Goal: Use online tool/utility: Utilize a website feature to perform a specific function

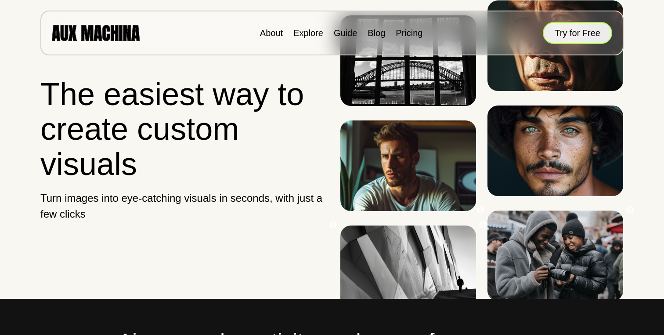
click at [586, 35] on button "Try for Free" at bounding box center [577, 33] width 69 height 22
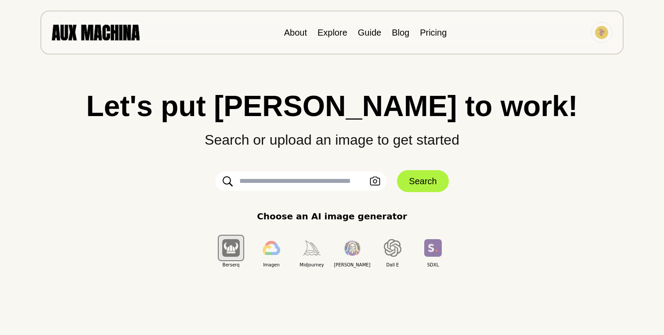
click at [323, 181] on input "text" at bounding box center [300, 180] width 171 height 19
paste input "**********"
type input "**********"
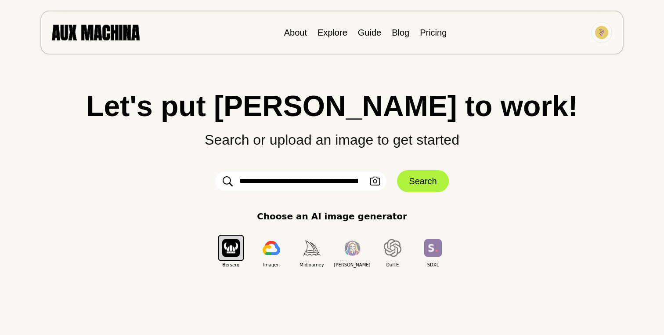
scroll to position [0, 1385]
click at [431, 179] on button "Search" at bounding box center [422, 181] width 51 height 22
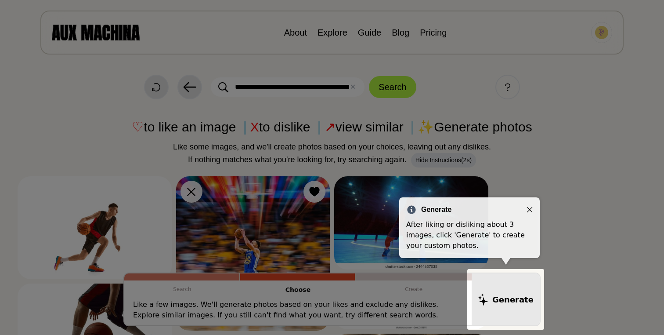
click at [531, 207] on icon "Close" at bounding box center [530, 210] width 6 height 6
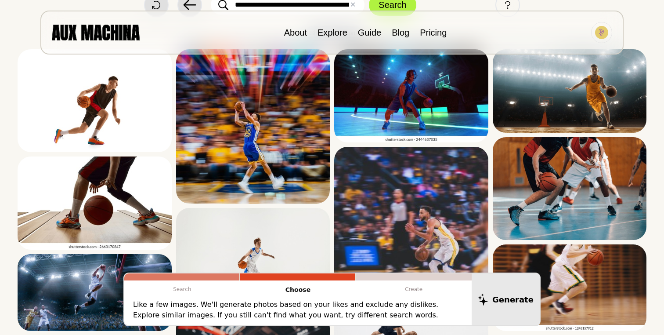
scroll to position [74, 0]
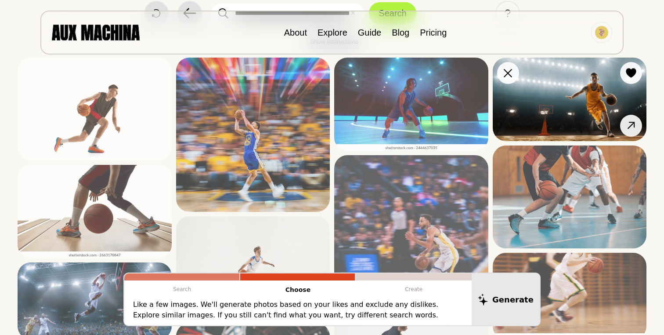
click at [540, 118] on img at bounding box center [570, 99] width 154 height 83
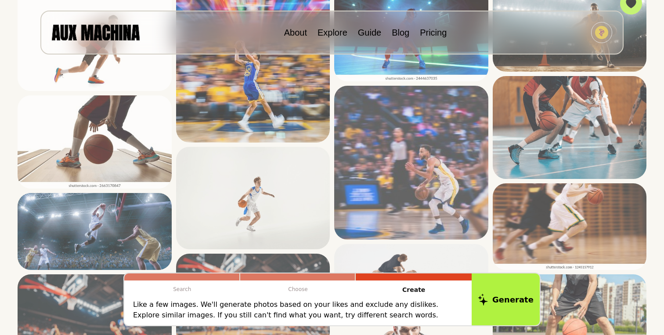
scroll to position [144, 0]
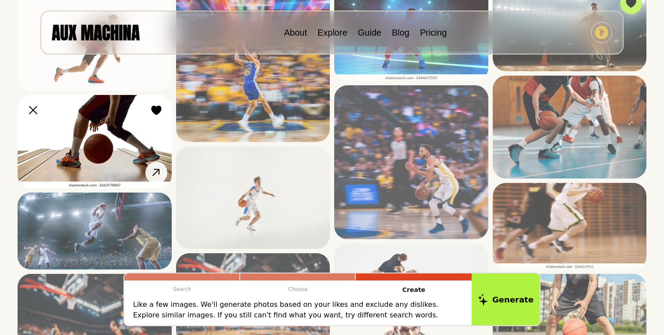
click at [126, 145] on img at bounding box center [95, 141] width 154 height 93
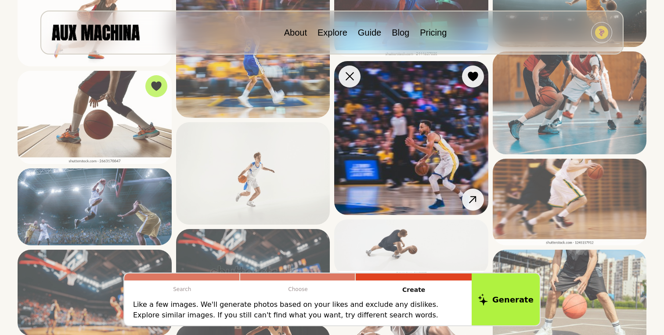
scroll to position [177, 0]
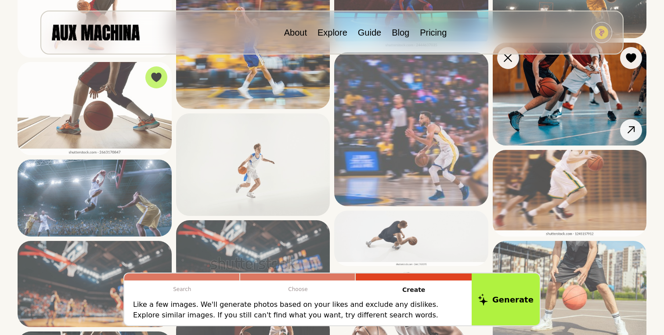
click at [549, 108] on img at bounding box center [570, 94] width 154 height 103
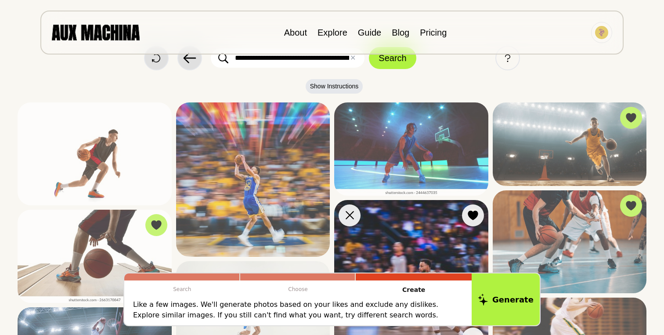
scroll to position [0, 0]
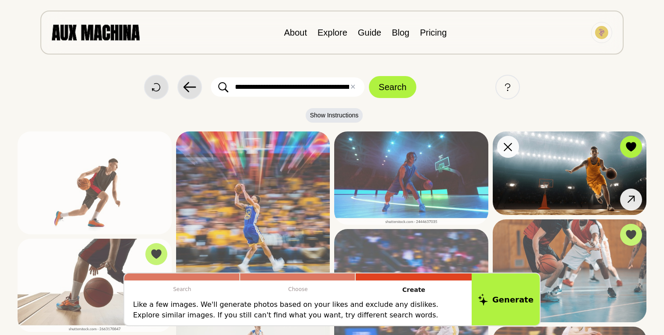
click at [579, 177] on img at bounding box center [570, 172] width 154 height 83
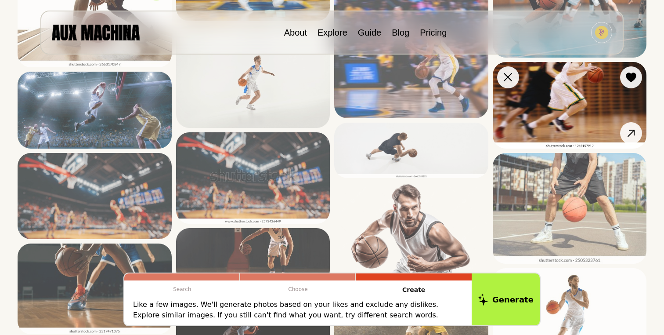
scroll to position [261, 0]
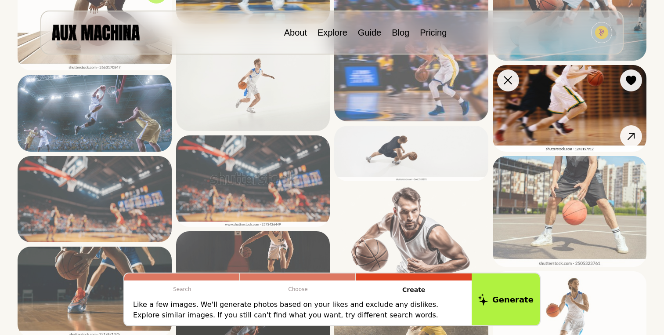
click at [569, 110] on img at bounding box center [570, 108] width 154 height 87
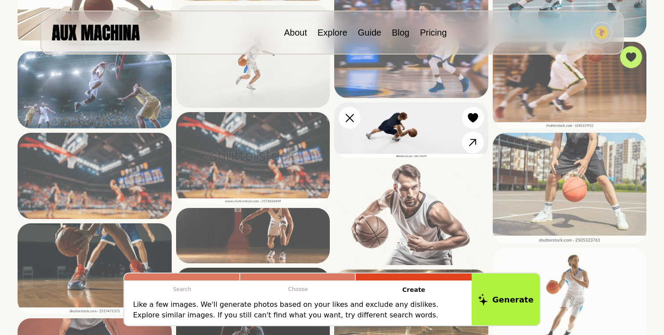
scroll to position [301, 0]
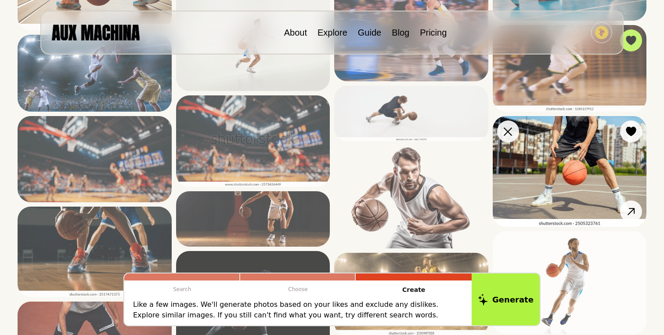
click at [560, 165] on img at bounding box center [570, 171] width 154 height 111
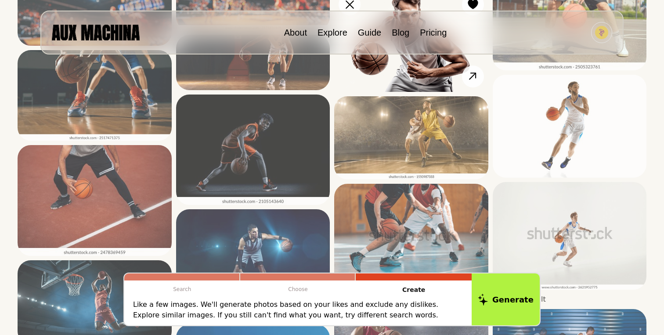
scroll to position [460, 0]
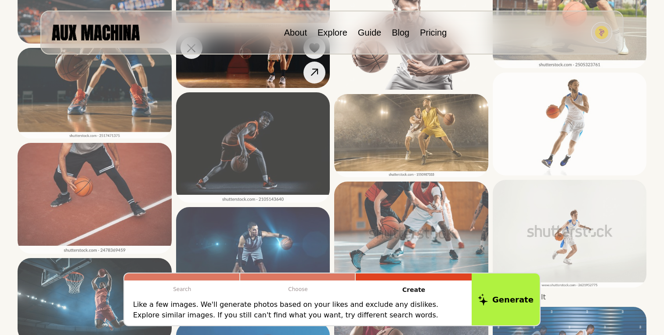
click at [249, 73] on img at bounding box center [253, 60] width 154 height 55
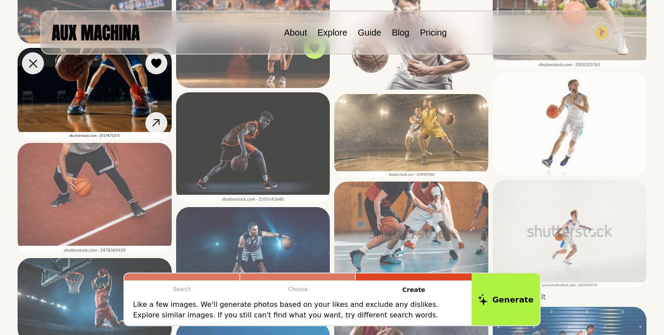
click at [70, 107] on img at bounding box center [95, 93] width 154 height 91
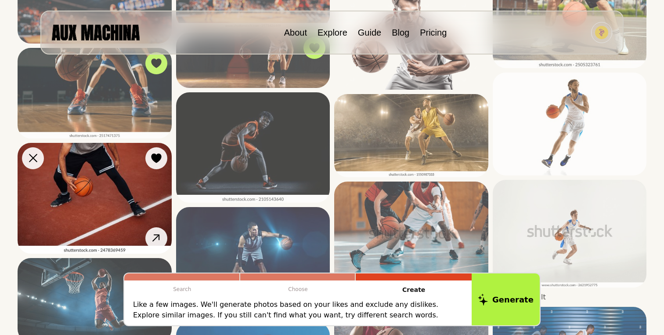
click at [135, 196] on img at bounding box center [95, 198] width 154 height 111
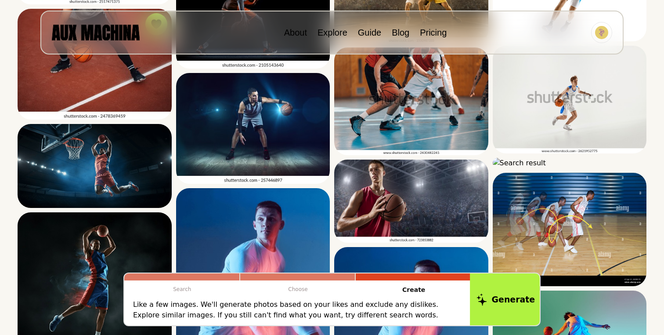
click at [519, 312] on button "Generate" at bounding box center [506, 299] width 72 height 54
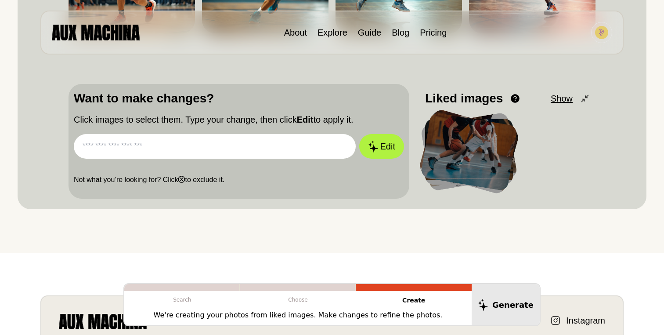
scroll to position [220, 0]
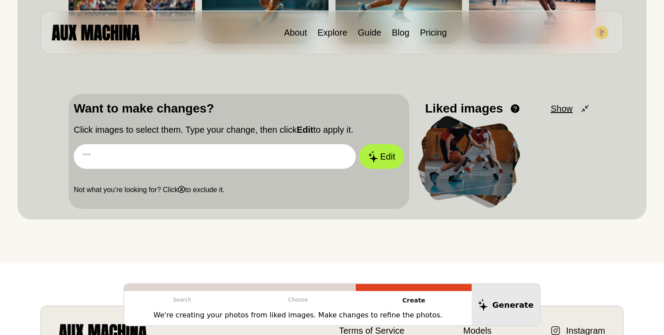
click at [288, 154] on input "text" at bounding box center [215, 156] width 282 height 25
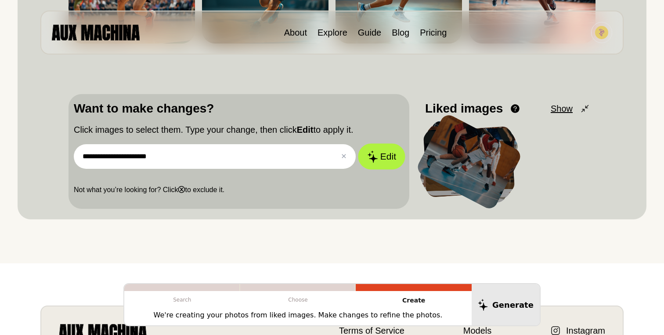
type input "**********"
click at [385, 157] on button "Edit" at bounding box center [381, 157] width 47 height 26
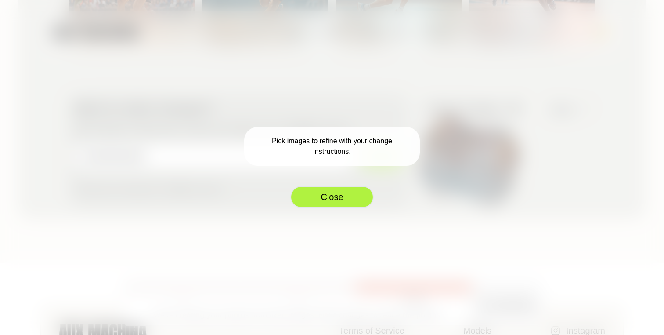
click at [341, 195] on button "Close" at bounding box center [331, 197] width 83 height 22
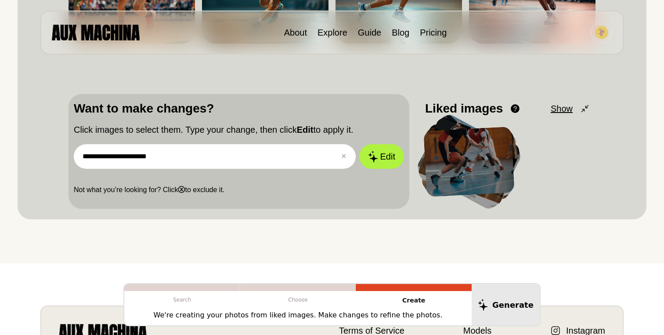
click at [470, 160] on div at bounding box center [469, 162] width 91 height 70
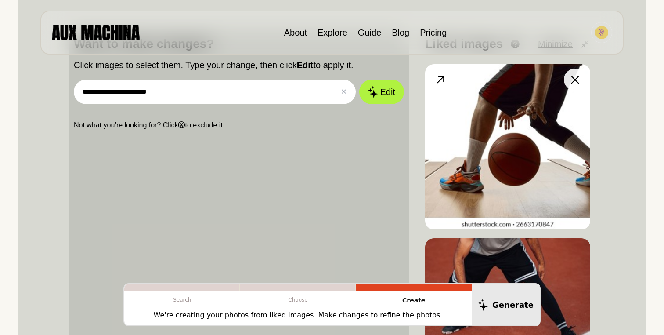
scroll to position [261, 0]
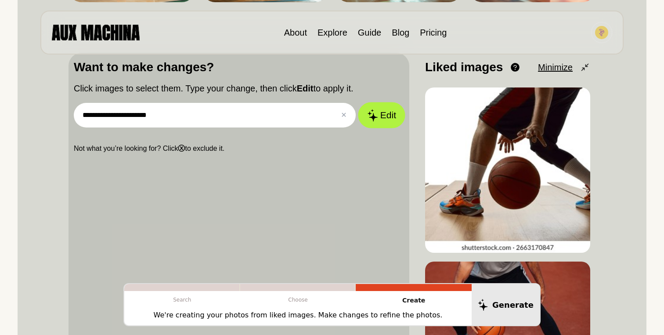
click at [392, 121] on button "Edit" at bounding box center [381, 115] width 47 height 26
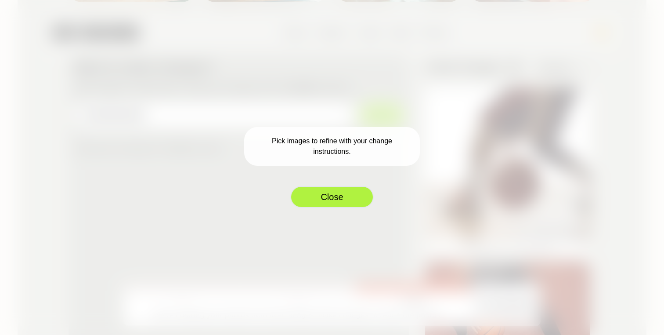
click at [338, 192] on button "Close" at bounding box center [331, 197] width 83 height 22
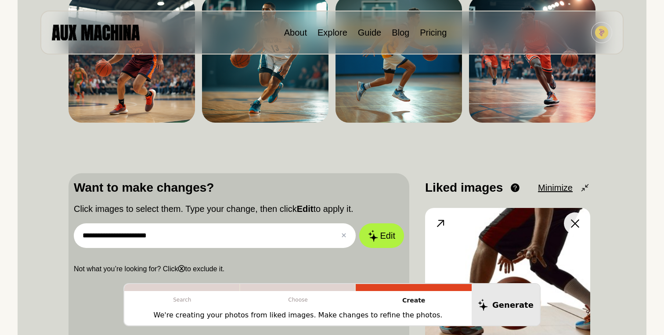
scroll to position [140, 0]
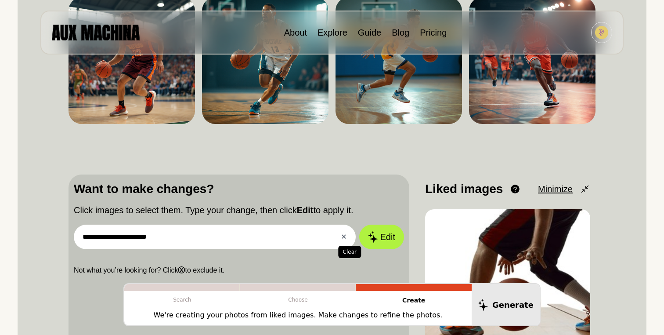
click at [344, 237] on button "✕ Clear" at bounding box center [344, 237] width 6 height 11
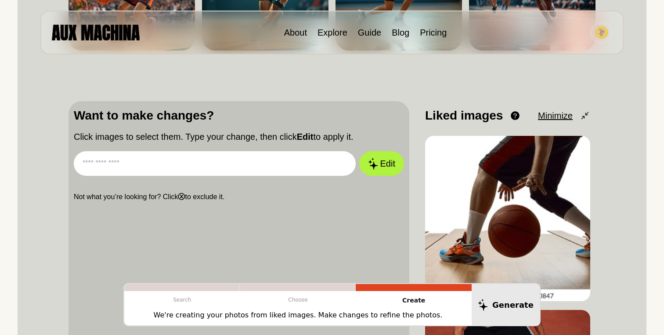
scroll to position [214, 0]
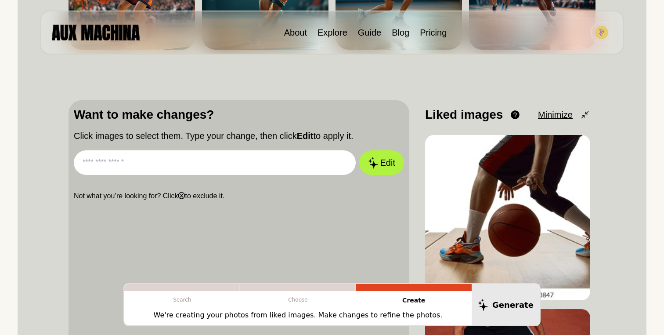
click at [182, 197] on b "ⓧ" at bounding box center [181, 195] width 7 height 7
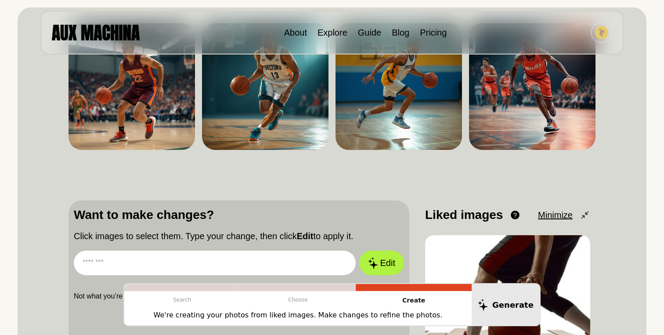
scroll to position [110, 0]
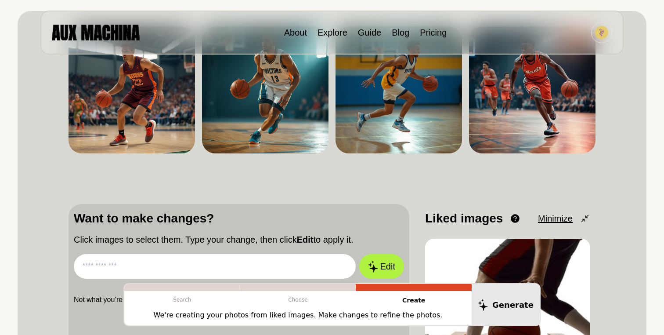
click at [587, 220] on icon at bounding box center [585, 218] width 11 height 11
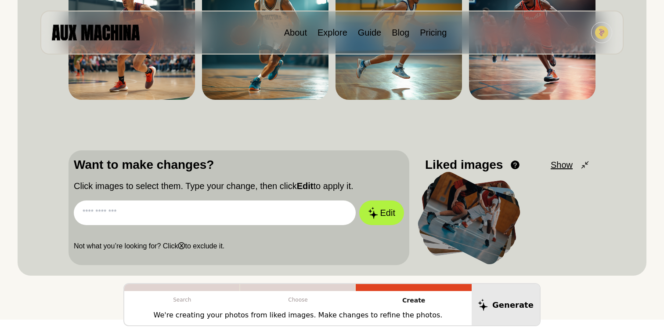
scroll to position [165, 0]
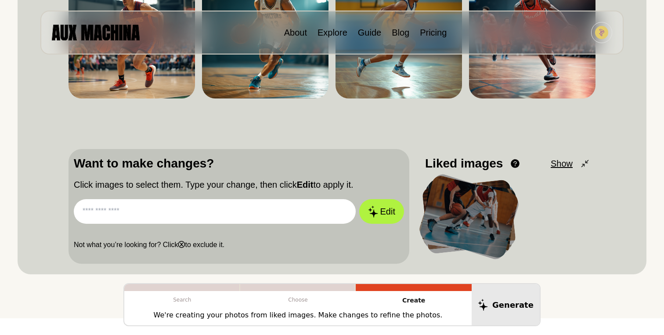
click at [195, 203] on input "text" at bounding box center [215, 211] width 282 height 25
paste input "**********"
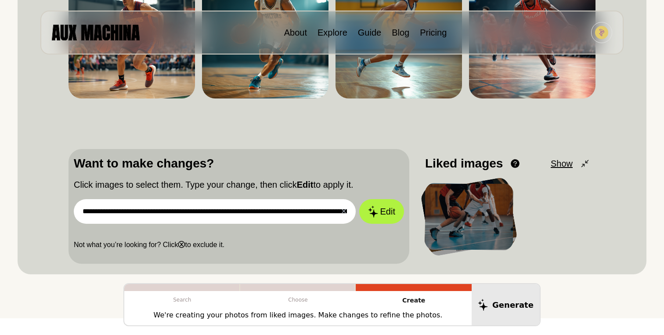
scroll to position [0, 1239]
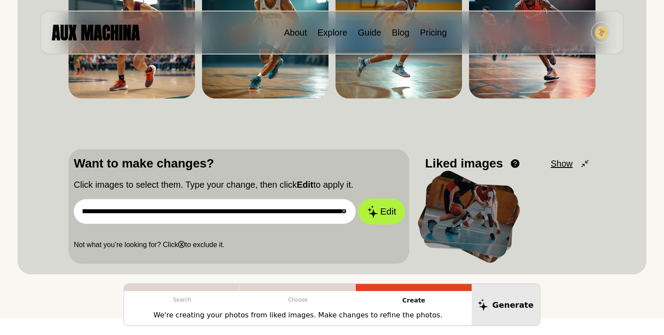
type input "**********"
click at [386, 210] on button "Edit" at bounding box center [381, 212] width 47 height 26
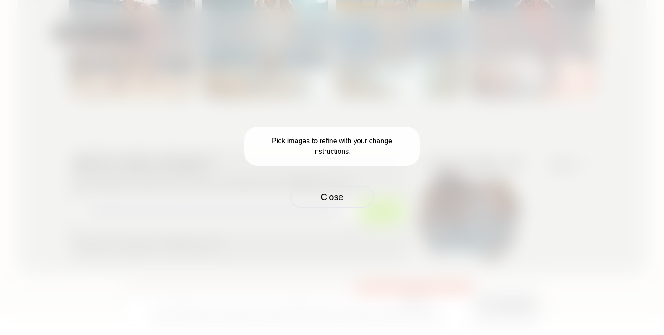
scroll to position [0, 0]
click at [352, 198] on button "Close" at bounding box center [331, 197] width 83 height 22
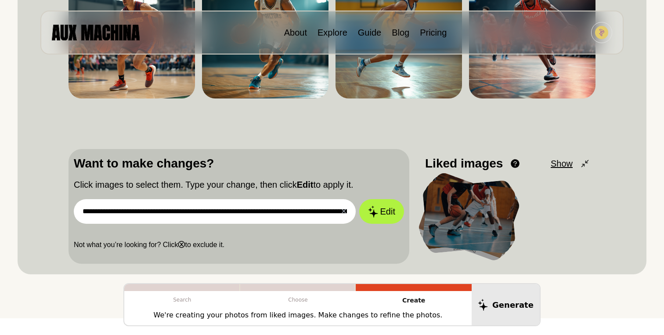
click at [445, 216] on div at bounding box center [469, 216] width 94 height 74
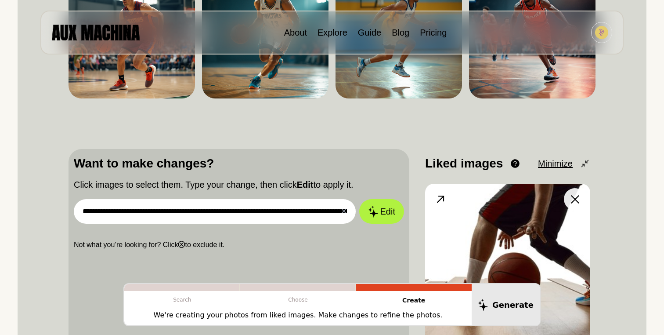
click at [489, 226] on img at bounding box center [507, 266] width 165 height 165
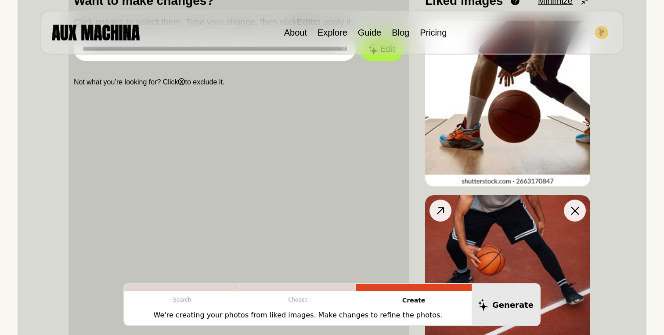
click at [498, 234] on img at bounding box center [507, 277] width 165 height 165
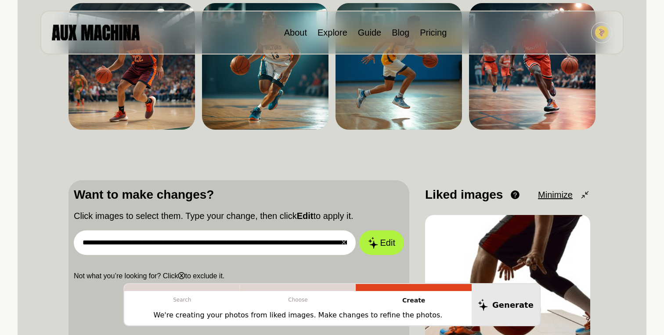
scroll to position [152, 0]
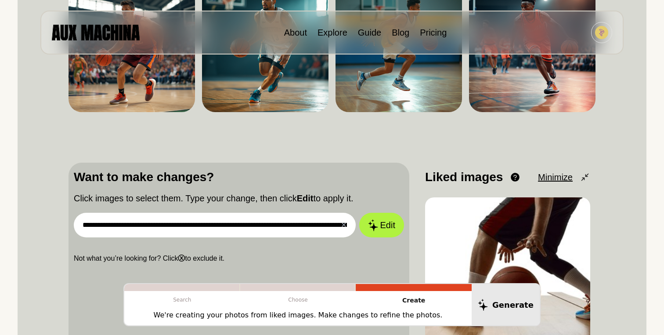
click at [582, 176] on icon at bounding box center [585, 177] width 11 height 11
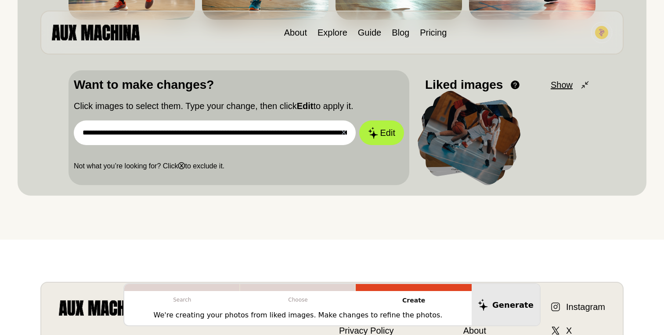
scroll to position [245, 0]
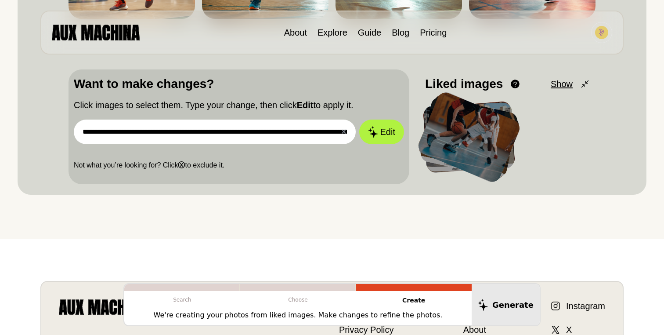
click at [185, 166] on b "ⓧ" at bounding box center [181, 164] width 7 height 7
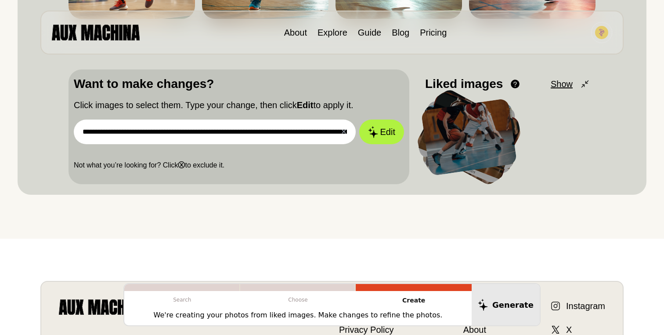
click at [322, 288] on div at bounding box center [298, 287] width 116 height 7
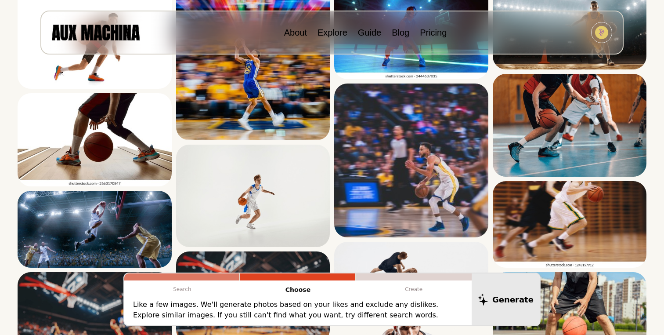
click at [377, 279] on div at bounding box center [414, 276] width 116 height 7
click at [377, 274] on div at bounding box center [414, 276] width 116 height 7
click at [403, 276] on div at bounding box center [414, 276] width 116 height 7
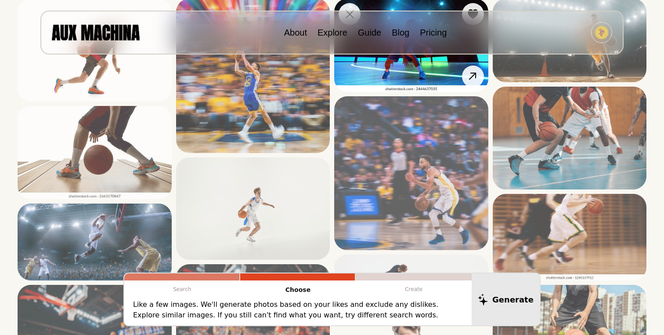
scroll to position [185, 0]
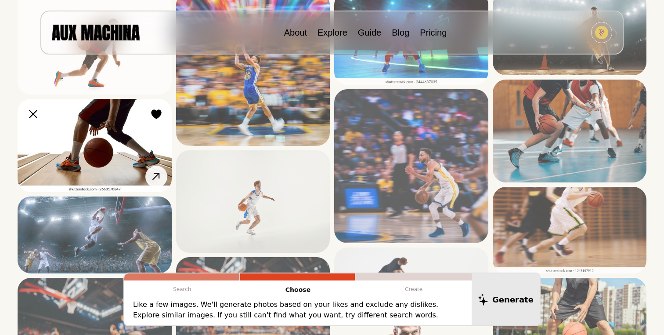
click at [124, 140] on img at bounding box center [95, 145] width 154 height 93
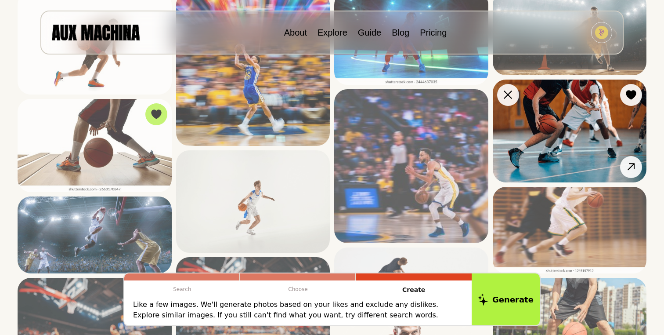
scroll to position [140, 0]
click at [572, 106] on img at bounding box center [570, 131] width 154 height 103
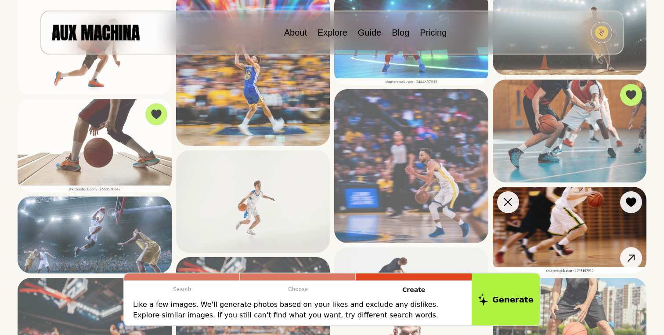
click at [556, 213] on img at bounding box center [570, 230] width 154 height 87
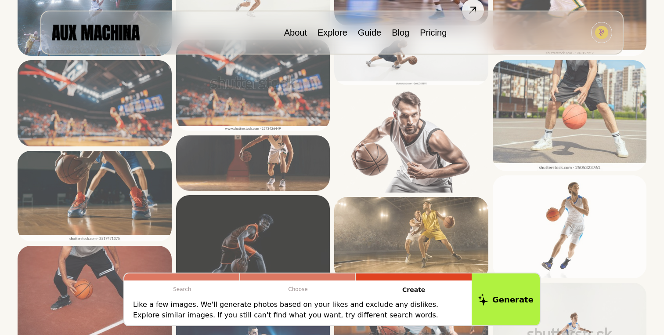
scroll to position [358, 0]
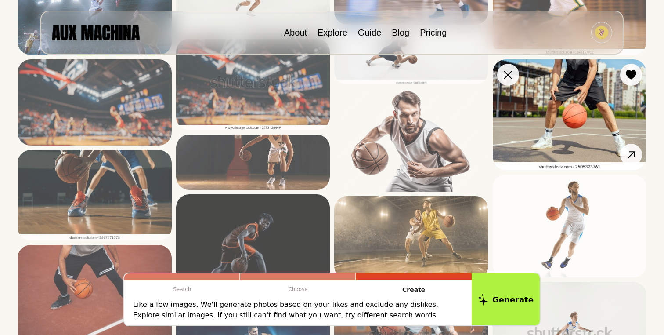
click at [563, 102] on img at bounding box center [570, 114] width 154 height 111
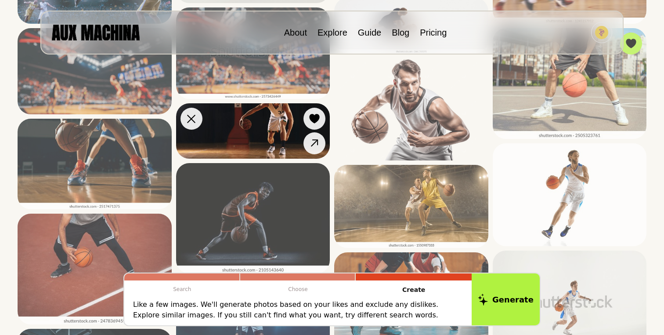
scroll to position [401, 0]
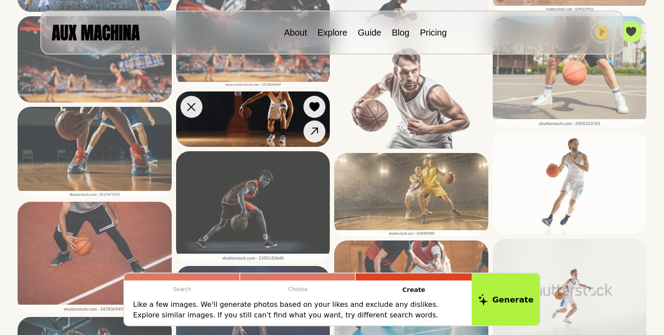
click at [265, 126] on img at bounding box center [253, 118] width 154 height 55
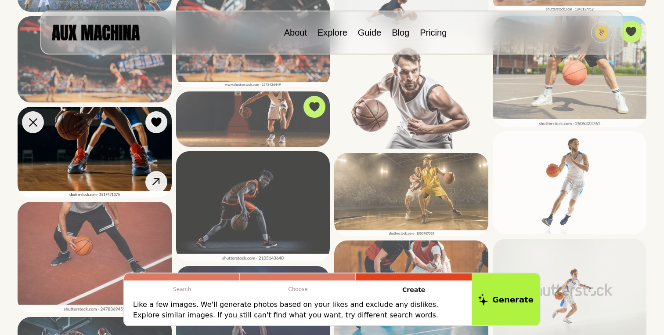
click at [109, 151] on img at bounding box center [95, 152] width 154 height 91
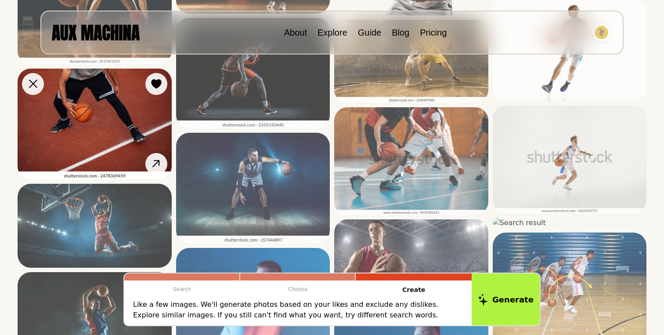
scroll to position [535, 0]
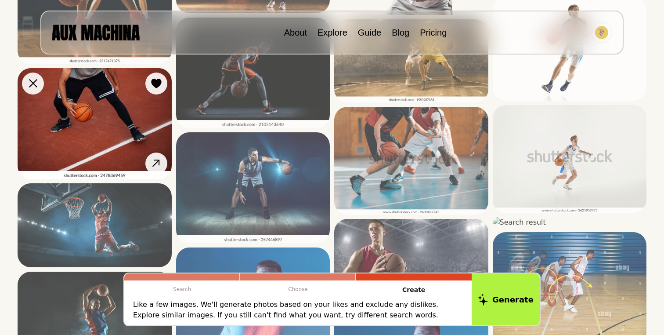
click at [90, 129] on img at bounding box center [95, 123] width 154 height 111
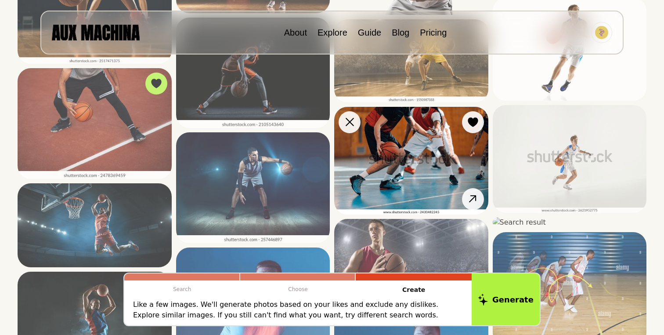
click at [409, 172] on img at bounding box center [411, 161] width 154 height 108
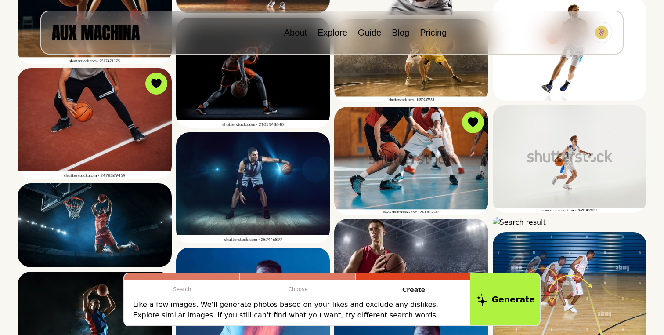
click at [507, 288] on button "Generate" at bounding box center [506, 299] width 72 height 54
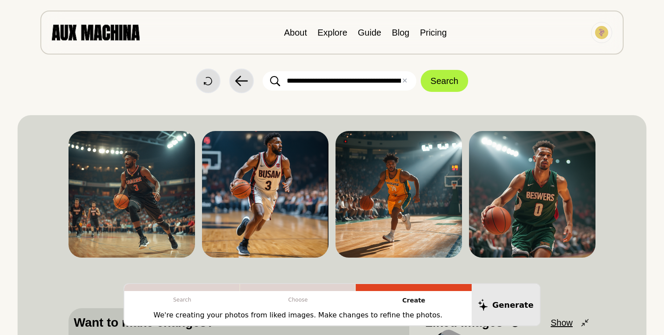
scroll to position [0, 0]
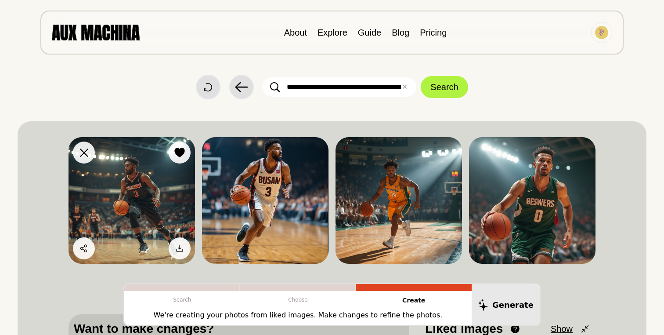
click at [138, 199] on img at bounding box center [132, 200] width 127 height 127
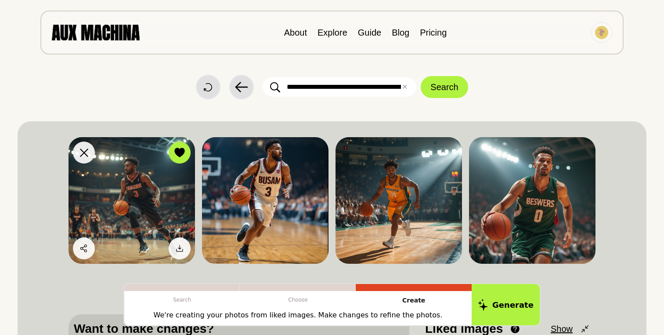
click at [142, 199] on img at bounding box center [132, 200] width 127 height 127
click at [181, 158] on div at bounding box center [179, 152] width 13 height 13
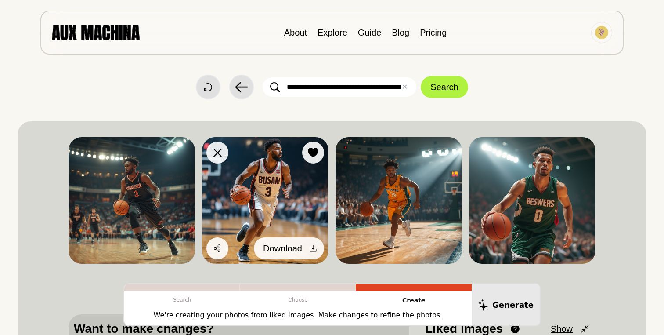
click at [310, 244] on icon at bounding box center [313, 248] width 9 height 9
click at [310, 249] on icon at bounding box center [313, 248] width 7 height 7
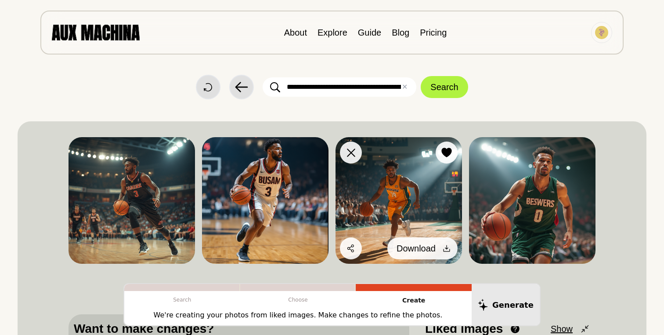
click at [445, 246] on icon at bounding box center [447, 248] width 9 height 9
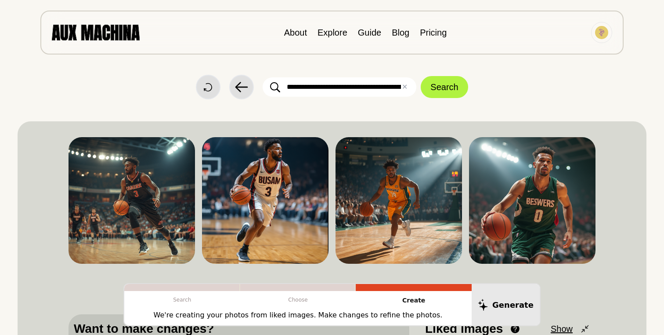
click at [330, 158] on div "Dislike Like Share Download Dislike Like Share Download Dislike Like Share Down…" at bounding box center [332, 200] width 527 height 127
click at [308, 167] on img at bounding box center [265, 200] width 127 height 127
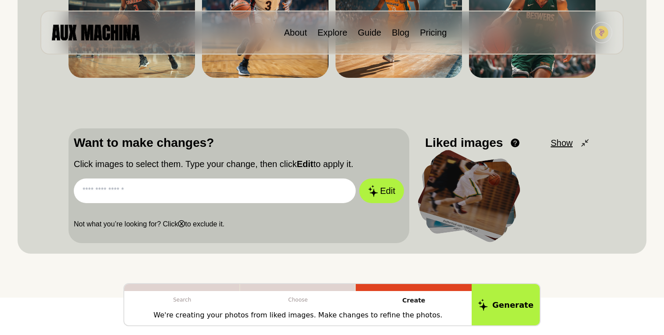
scroll to position [228, 0]
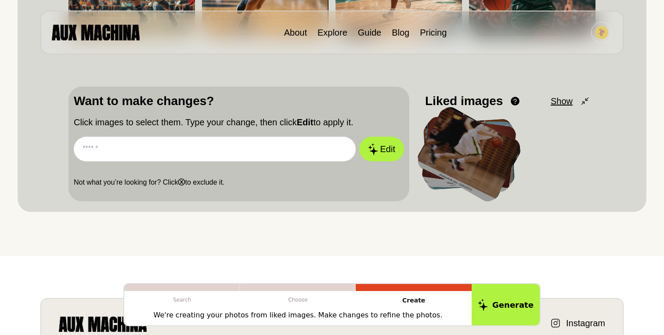
click at [288, 150] on input "text" at bounding box center [215, 149] width 282 height 25
type input "*"
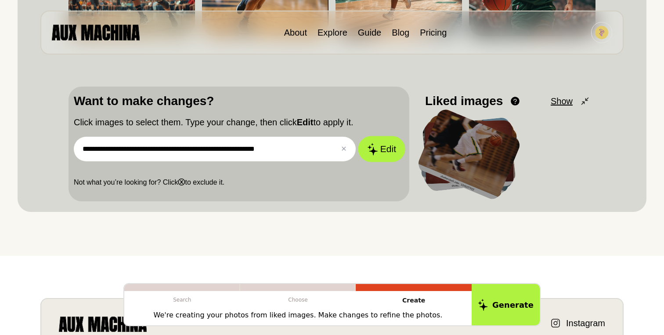
click at [381, 150] on button "Edit" at bounding box center [381, 149] width 47 height 26
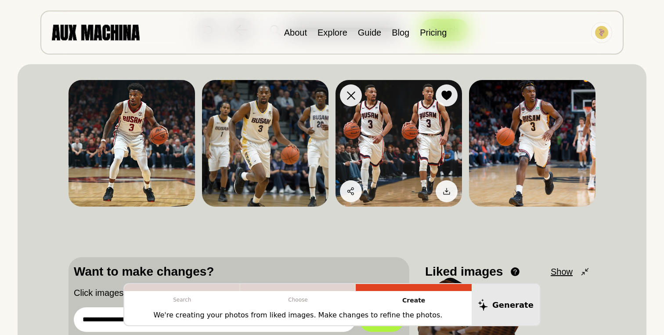
scroll to position [58, 0]
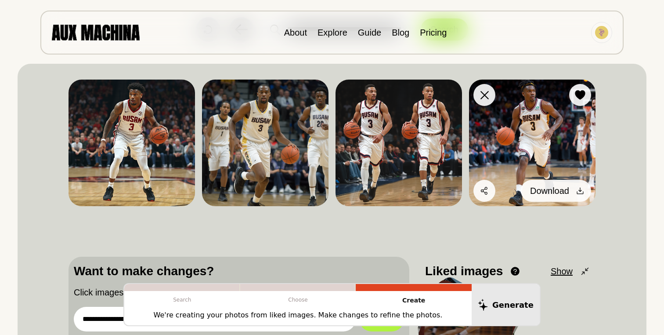
click at [582, 191] on icon at bounding box center [580, 190] width 9 height 9
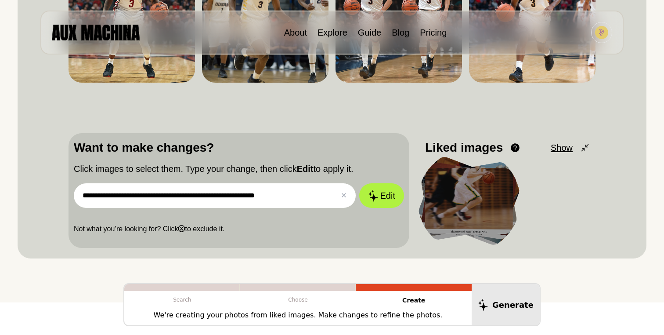
scroll to position [192, 0]
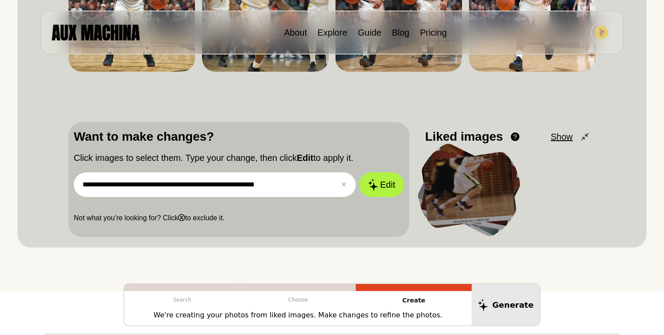
click at [313, 185] on input "**********" at bounding box center [215, 184] width 282 height 25
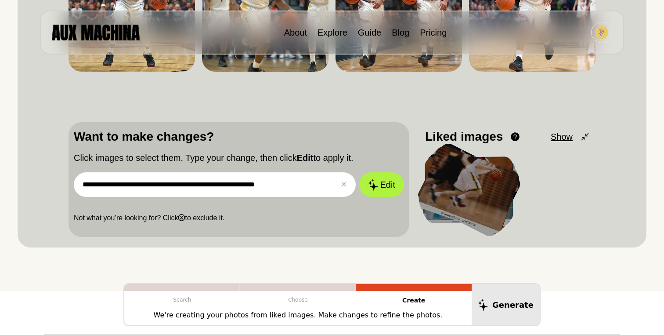
click at [313, 185] on input "**********" at bounding box center [215, 184] width 282 height 25
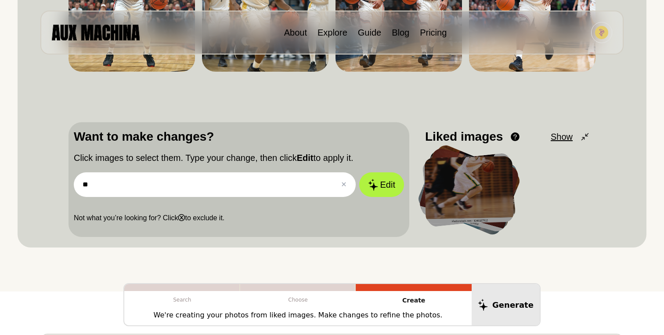
type input "*"
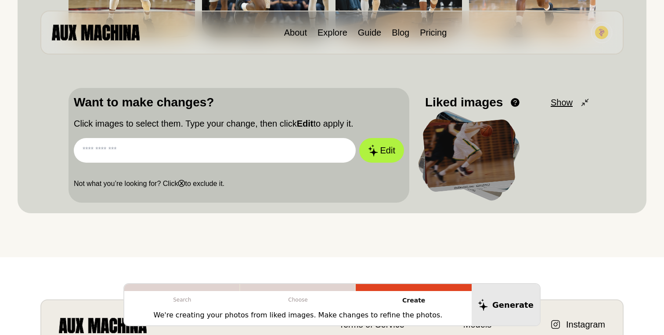
scroll to position [242, 0]
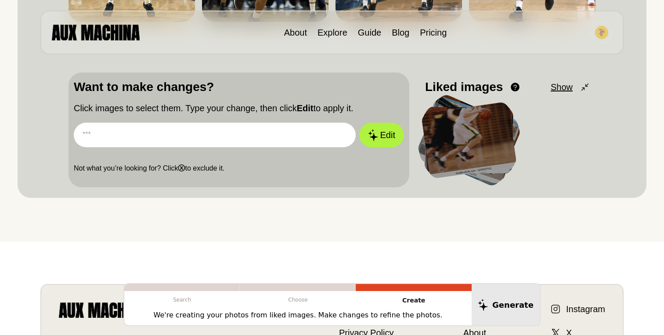
click at [200, 286] on div at bounding box center [182, 287] width 116 height 7
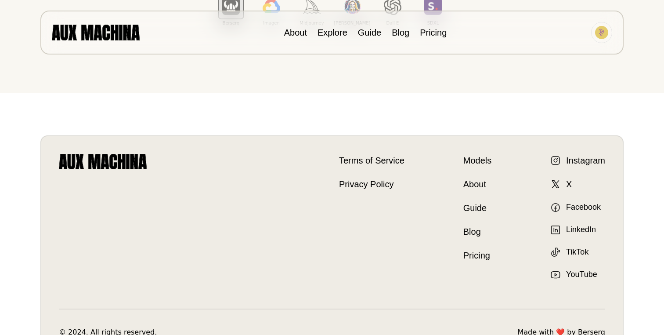
scroll to position [0, 0]
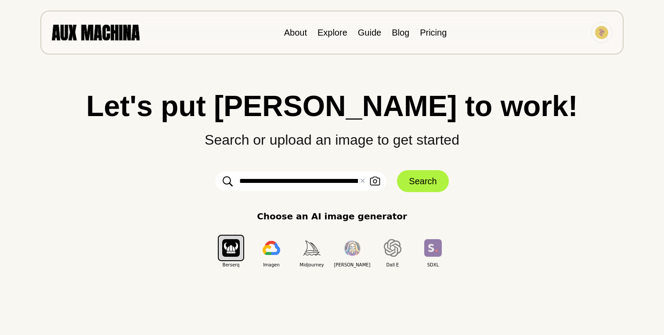
click at [291, 181] on input "**********" at bounding box center [300, 180] width 171 height 19
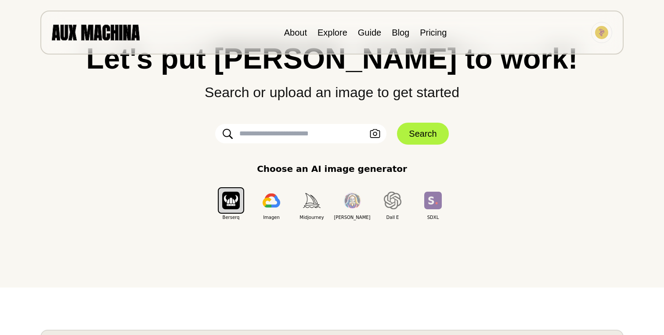
scroll to position [49, 0]
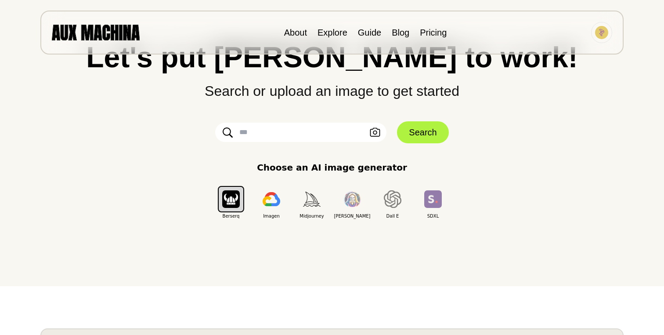
click at [308, 135] on input "text" at bounding box center [300, 132] width 171 height 19
click at [284, 132] on input "**********" at bounding box center [300, 132] width 171 height 19
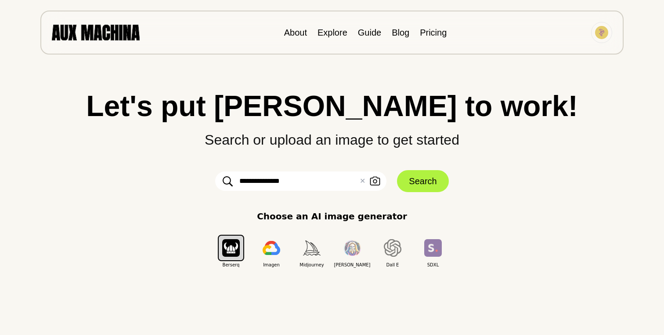
click at [304, 182] on input "**********" at bounding box center [300, 180] width 171 height 19
type input "**********"
click at [419, 183] on button "Search" at bounding box center [422, 181] width 51 height 22
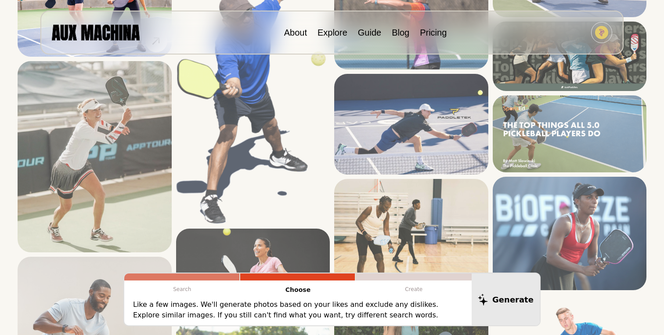
scroll to position [272, 0]
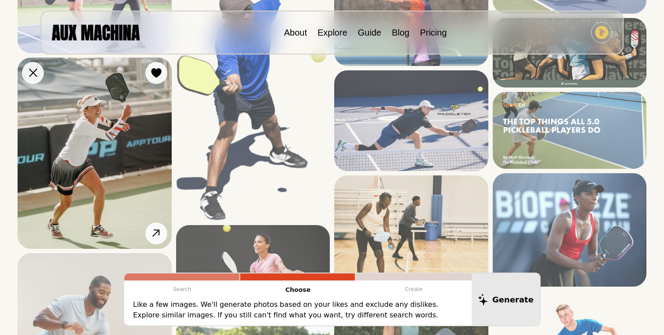
click at [96, 135] on img at bounding box center [95, 153] width 154 height 191
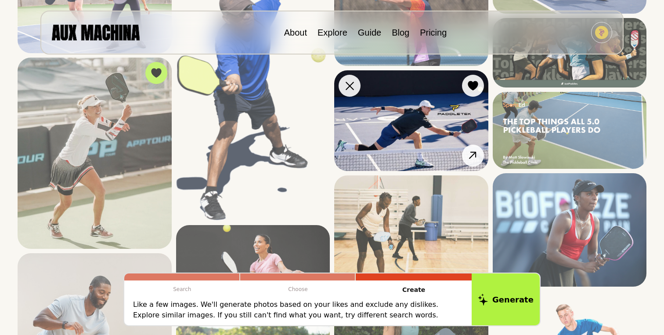
click at [428, 124] on img at bounding box center [411, 120] width 154 height 100
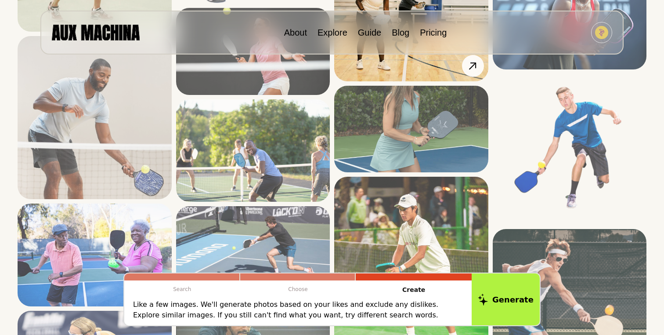
scroll to position [497, 0]
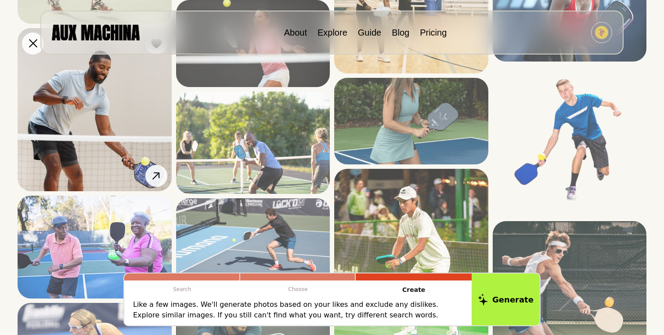
click at [141, 130] on img at bounding box center [95, 109] width 154 height 163
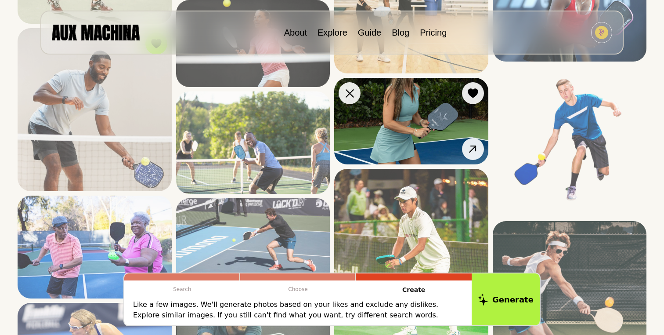
click at [385, 137] on img at bounding box center [411, 121] width 154 height 87
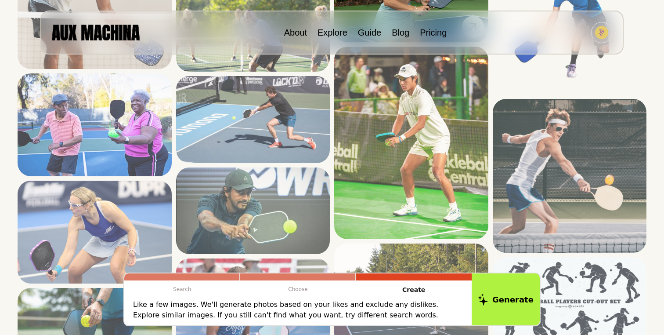
scroll to position [619, 0]
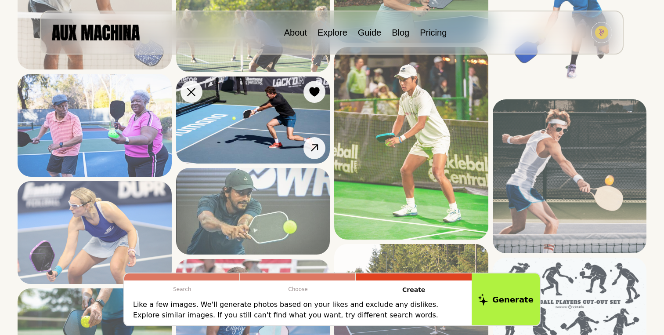
click at [248, 126] on img at bounding box center [253, 119] width 154 height 87
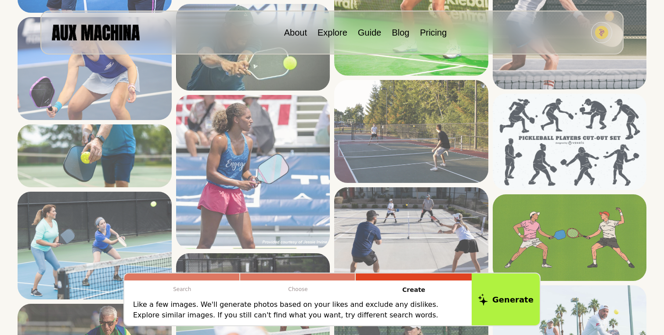
scroll to position [783, 0]
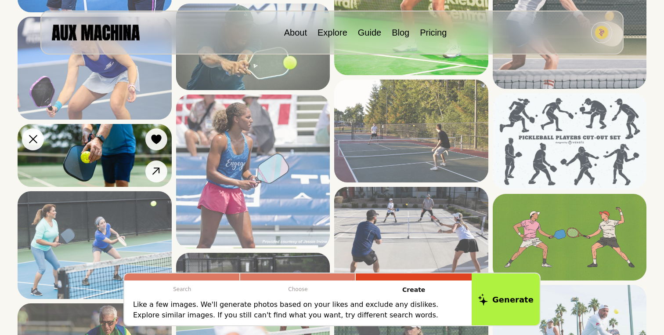
click at [112, 158] on img at bounding box center [95, 155] width 154 height 63
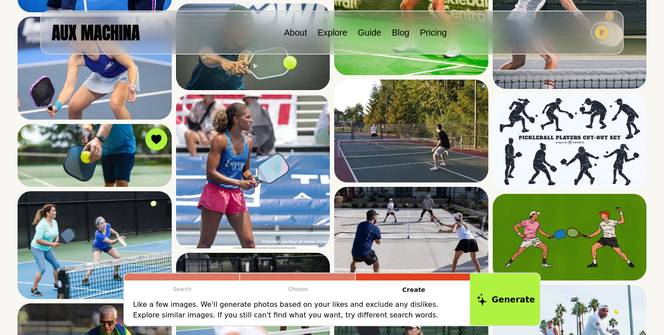
click at [502, 298] on button "Generate" at bounding box center [506, 299] width 72 height 54
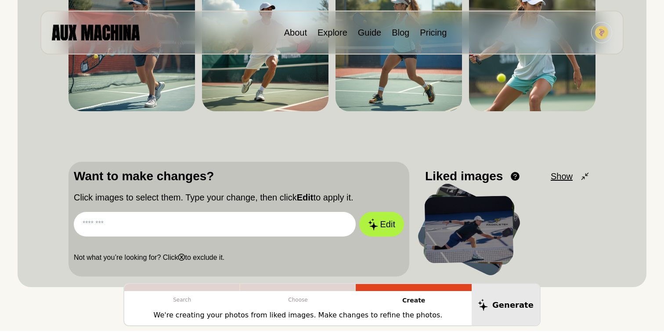
scroll to position [153, 0]
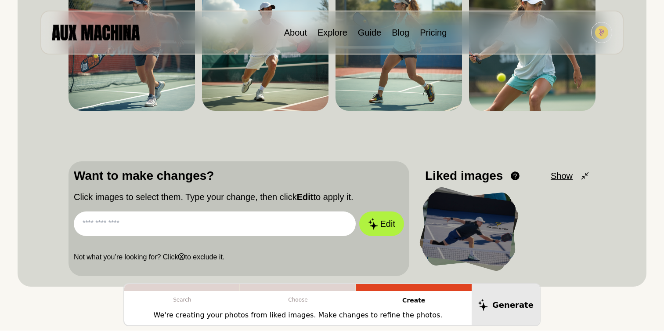
click at [283, 221] on input "text" at bounding box center [215, 223] width 282 height 25
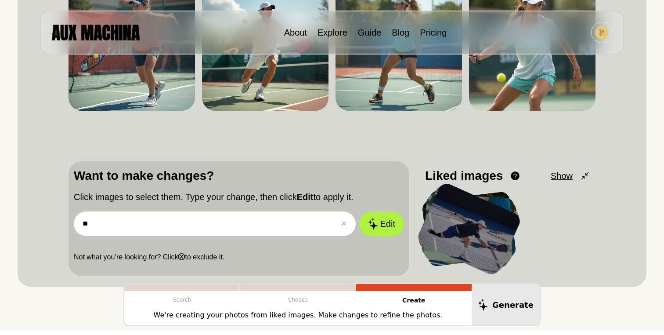
type input "*"
click at [562, 174] on span "Show" at bounding box center [562, 175] width 22 height 13
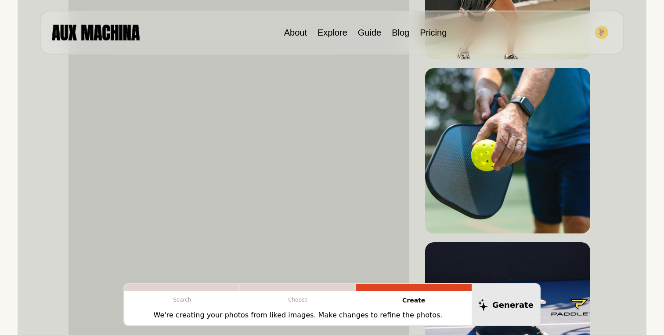
scroll to position [978, 0]
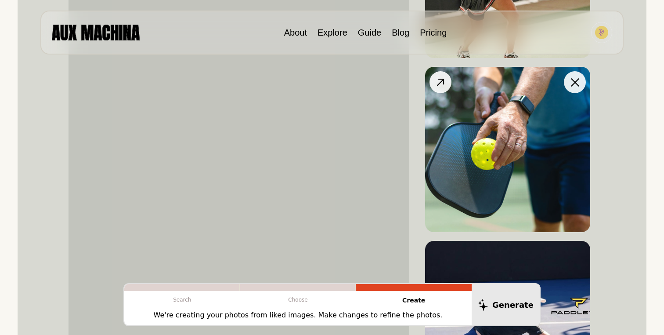
click at [526, 143] on img at bounding box center [507, 149] width 165 height 165
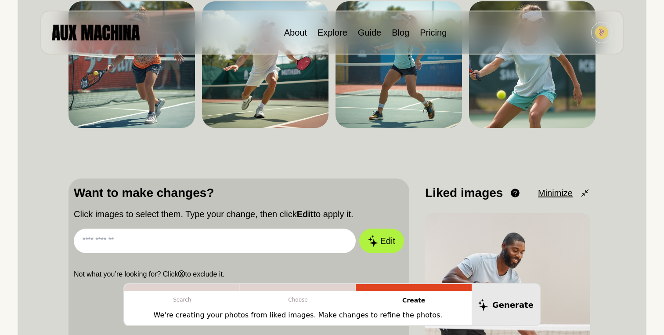
scroll to position [138, 0]
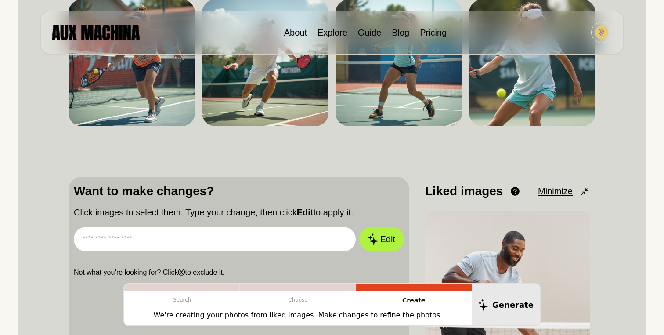
click at [263, 243] on input "text" at bounding box center [215, 239] width 282 height 25
type input "**********"
click at [384, 244] on button "Edit" at bounding box center [381, 239] width 47 height 26
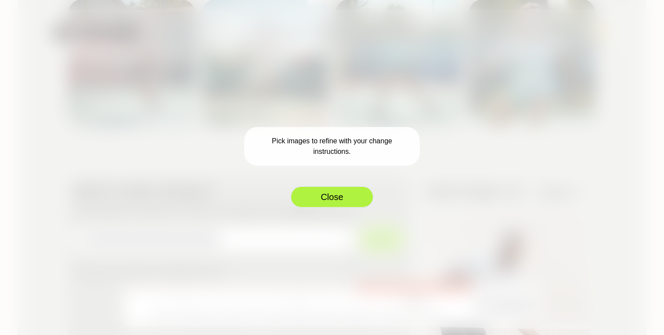
click at [356, 197] on button "Close" at bounding box center [331, 197] width 83 height 22
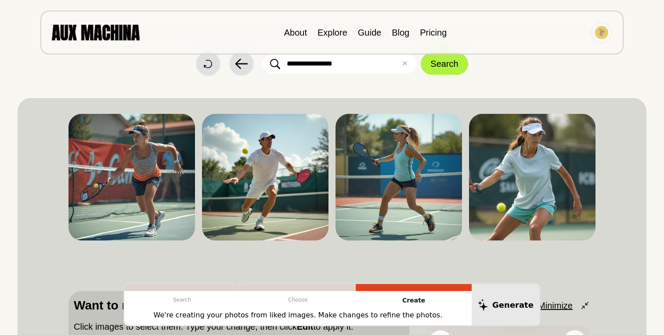
scroll to position [0, 0]
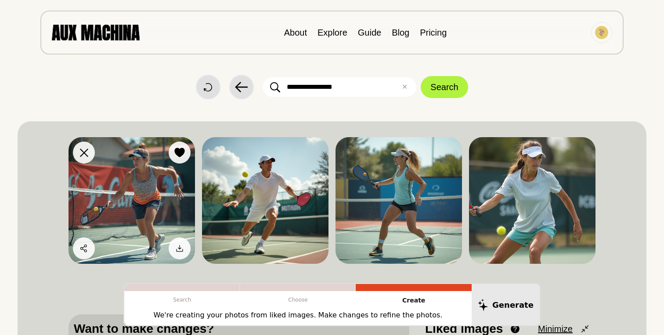
click at [163, 201] on img at bounding box center [132, 200] width 127 height 127
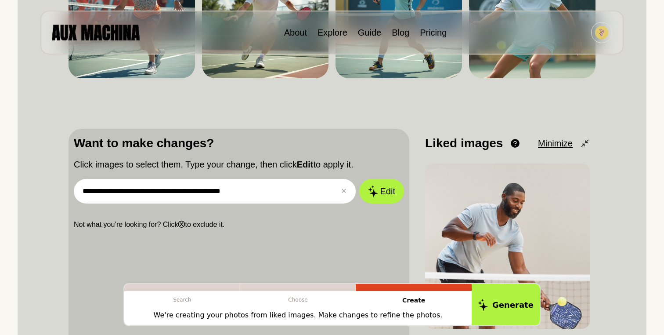
scroll to position [254, 0]
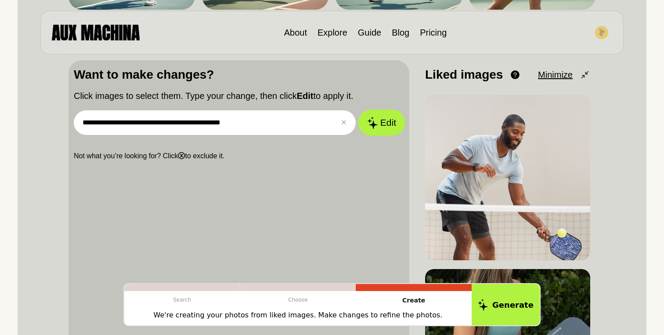
click at [382, 125] on button "Edit" at bounding box center [381, 123] width 47 height 26
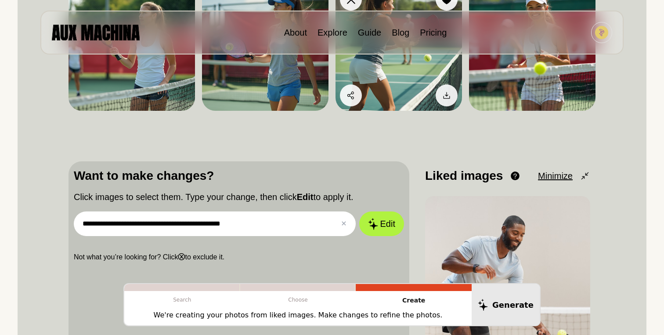
scroll to position [153, 0]
